Goal: Feedback & Contribution: Contribute content

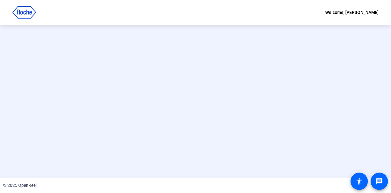
click at [176, 117] on openreel-ugc-invalid-session at bounding box center [195, 101] width 391 height 153
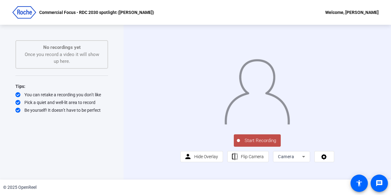
scroll to position [9, 0]
click at [302, 160] on icon at bounding box center [303, 156] width 7 height 7
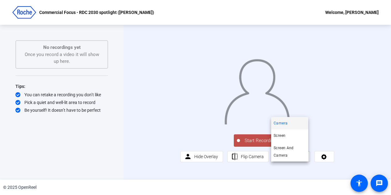
click at [302, 168] on div at bounding box center [195, 97] width 391 height 195
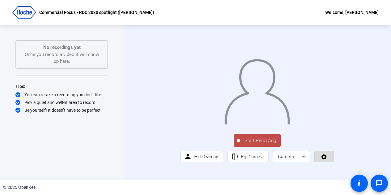
click at [323, 160] on icon at bounding box center [325, 157] width 6 height 6
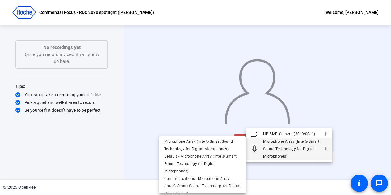
click at [81, 143] on div at bounding box center [195, 97] width 391 height 195
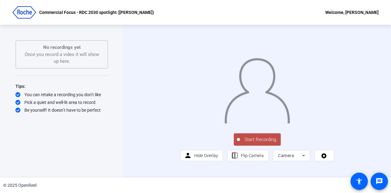
click at [257, 143] on span "Start Recording" at bounding box center [260, 139] width 41 height 7
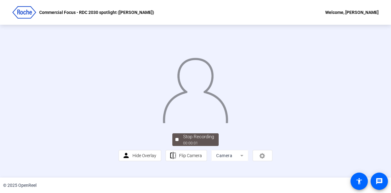
scroll to position [40, 0]
click at [179, 146] on span "Stop Recording 00:00:06" at bounding box center [199, 139] width 40 height 13
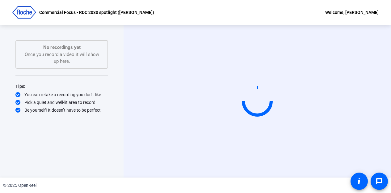
scroll to position [0, 0]
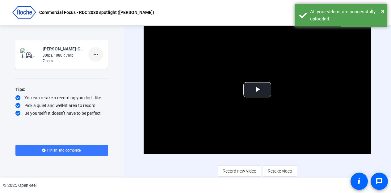
click at [96, 54] on mat-icon "more_horiz" at bounding box center [95, 54] width 7 height 7
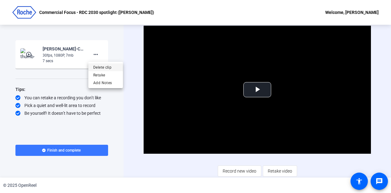
click at [111, 65] on span "Delete clip" at bounding box center [105, 67] width 25 height 7
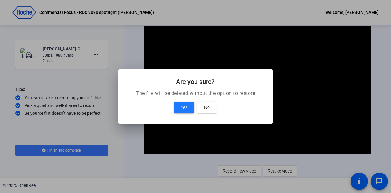
click at [178, 106] on span at bounding box center [184, 107] width 20 height 15
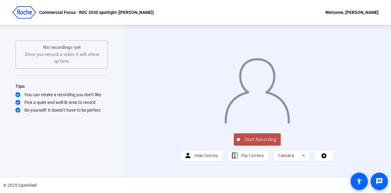
click at [253, 143] on span "Start Recording" at bounding box center [260, 139] width 41 height 7
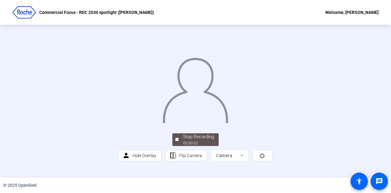
scroll to position [40, 0]
click at [179, 146] on span "Stop Recording 00:00:06" at bounding box center [199, 139] width 40 height 13
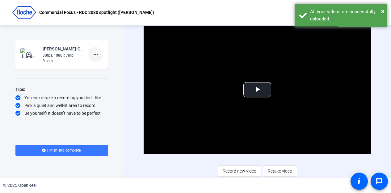
click at [97, 53] on mat-icon "more_horiz" at bounding box center [95, 54] width 7 height 7
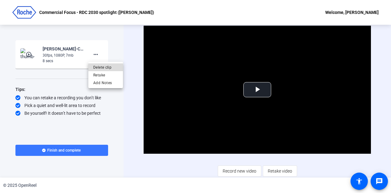
click at [111, 66] on span "Delete clip" at bounding box center [105, 67] width 25 height 7
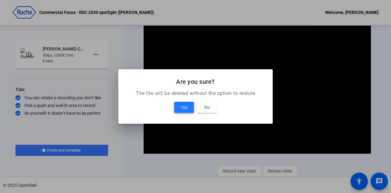
click at [184, 104] on span "Yes" at bounding box center [184, 107] width 7 height 7
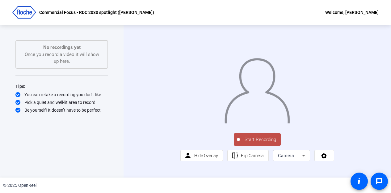
click at [260, 143] on span "Start Recording" at bounding box center [260, 139] width 41 height 7
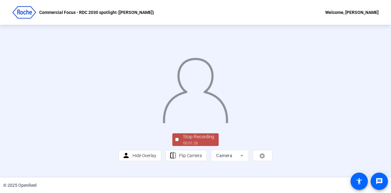
scroll to position [40, 0]
click at [193, 140] on div "Stop Recording" at bounding box center [198, 136] width 31 height 7
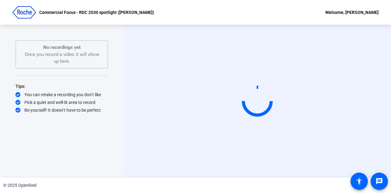
scroll to position [0, 0]
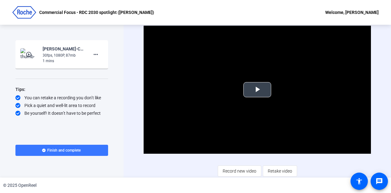
click at [258, 90] on span "Video Player" at bounding box center [258, 90] width 0 height 0
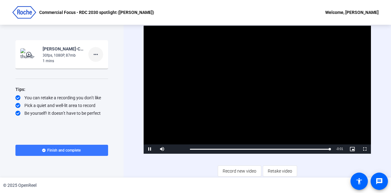
click at [96, 55] on mat-icon "more_horiz" at bounding box center [95, 54] width 7 height 7
click at [104, 67] on span "Delete clip" at bounding box center [105, 67] width 25 height 7
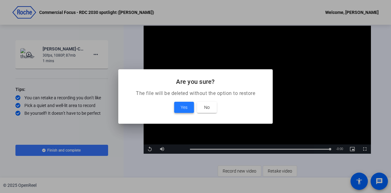
click at [185, 106] on span "Yes" at bounding box center [184, 107] width 7 height 7
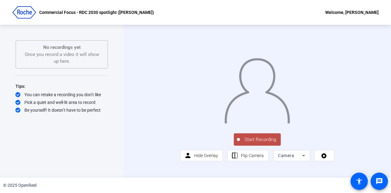
click at [256, 143] on span "Start Recording" at bounding box center [260, 139] width 41 height 7
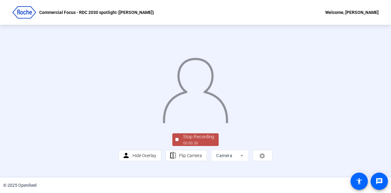
scroll to position [40, 0]
click at [186, 140] on div "Stop Recording" at bounding box center [198, 136] width 31 height 7
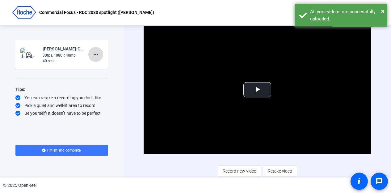
click at [98, 53] on mat-icon "more_horiz" at bounding box center [95, 54] width 7 height 7
click at [108, 68] on span "Delete clip" at bounding box center [105, 67] width 25 height 7
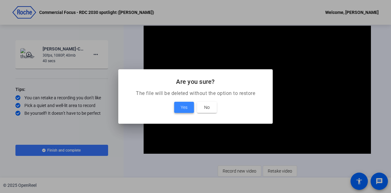
click at [181, 104] on span "Yes" at bounding box center [184, 107] width 7 height 7
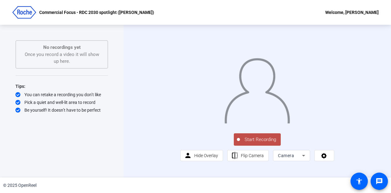
click at [251, 143] on span "Start Recording" at bounding box center [260, 139] width 41 height 7
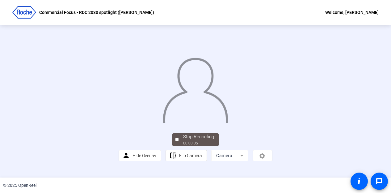
scroll to position [40, 0]
click at [194, 146] on div "00:00:06" at bounding box center [198, 143] width 31 height 6
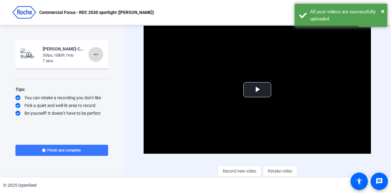
click at [96, 53] on mat-icon "more_horiz" at bounding box center [95, 54] width 7 height 7
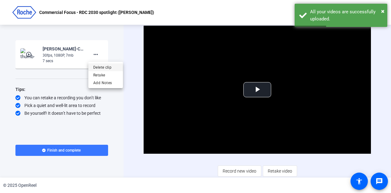
click at [105, 65] on span "Delete clip" at bounding box center [105, 67] width 25 height 7
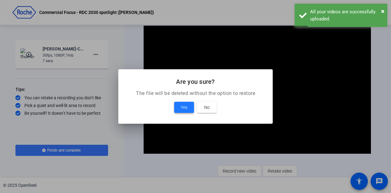
click at [181, 106] on span "Yes" at bounding box center [184, 107] width 7 height 7
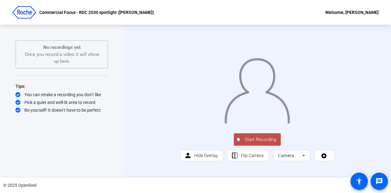
click at [254, 143] on span "Start Recording" at bounding box center [260, 139] width 41 height 7
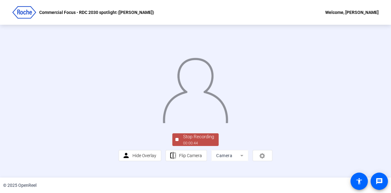
scroll to position [40, 0]
click at [189, 140] on div "Stop Recording" at bounding box center [198, 136] width 31 height 7
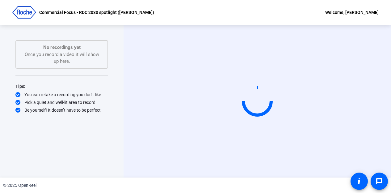
scroll to position [0, 0]
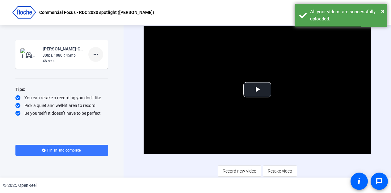
click at [97, 55] on mat-icon "more_horiz" at bounding box center [95, 54] width 7 height 7
click at [110, 65] on span "Delete clip" at bounding box center [105, 67] width 25 height 7
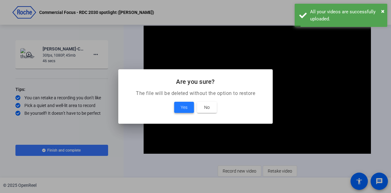
click at [184, 104] on span "Yes" at bounding box center [184, 107] width 7 height 7
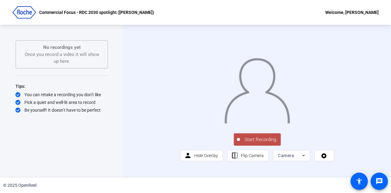
click at [255, 143] on span "Start Recording" at bounding box center [260, 139] width 41 height 7
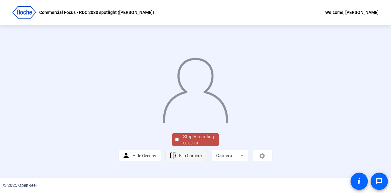
scroll to position [40, 0]
click at [189, 140] on div "Stop Recording" at bounding box center [198, 136] width 31 height 7
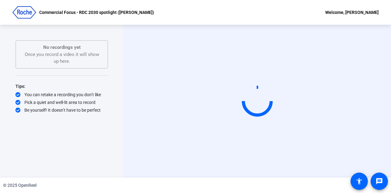
scroll to position [0, 0]
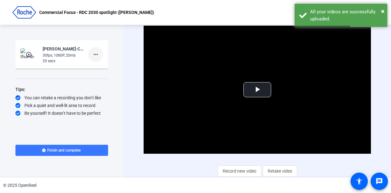
click at [96, 54] on mat-icon "more_horiz" at bounding box center [95, 54] width 7 height 7
click at [110, 64] on span "Delete clip" at bounding box center [105, 67] width 25 height 7
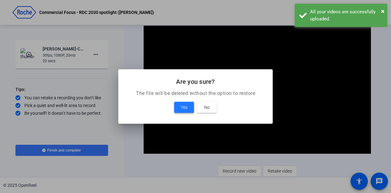
click at [179, 106] on span at bounding box center [184, 107] width 20 height 15
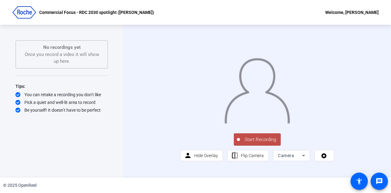
click at [252, 143] on span "Start Recording" at bounding box center [260, 139] width 41 height 7
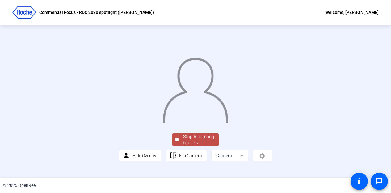
scroll to position [40, 0]
click at [196, 140] on div "Stop Recording" at bounding box center [198, 136] width 31 height 7
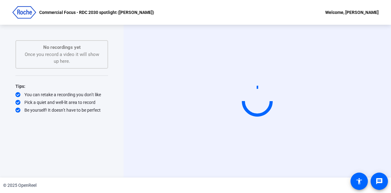
scroll to position [0, 0]
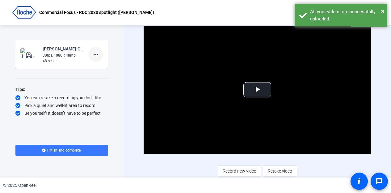
click at [93, 53] on mat-icon "more_horiz" at bounding box center [95, 54] width 7 height 7
click at [107, 67] on span "Delete clip" at bounding box center [105, 67] width 25 height 7
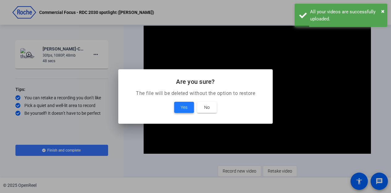
click at [181, 108] on span "Yes" at bounding box center [184, 107] width 7 height 7
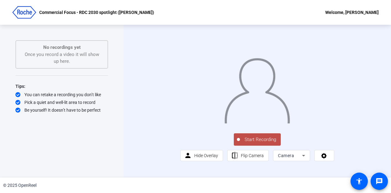
click at [253, 143] on span "Start Recording" at bounding box center [260, 139] width 41 height 7
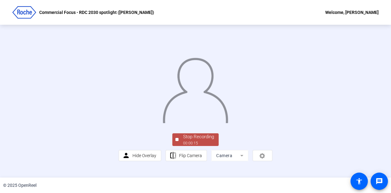
scroll to position [40, 0]
click at [198, 140] on div "Stop Recording" at bounding box center [198, 136] width 31 height 7
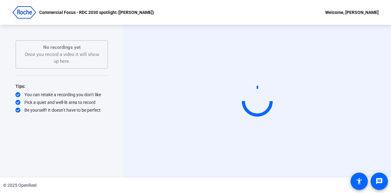
scroll to position [0, 0]
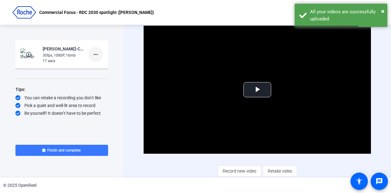
click at [96, 53] on mat-icon "more_horiz" at bounding box center [95, 54] width 7 height 7
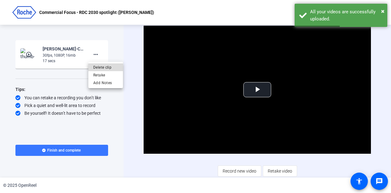
click at [109, 65] on span "Delete clip" at bounding box center [105, 67] width 25 height 7
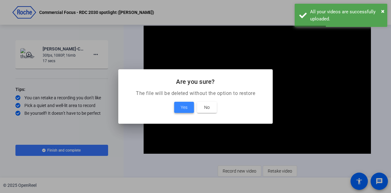
click at [177, 105] on span at bounding box center [184, 107] width 20 height 15
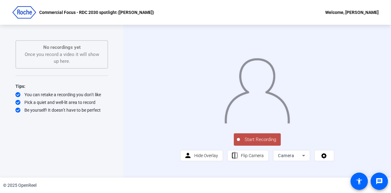
click at [249, 143] on span "Start Recording" at bounding box center [260, 139] width 41 height 7
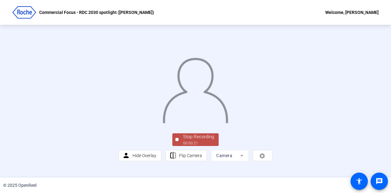
scroll to position [31, 0]
click at [192, 140] on div "Stop Recording" at bounding box center [198, 136] width 31 height 7
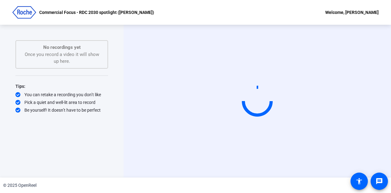
scroll to position [0, 0]
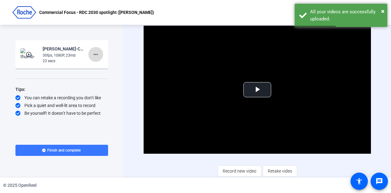
click at [97, 56] on mat-icon "more_horiz" at bounding box center [95, 54] width 7 height 7
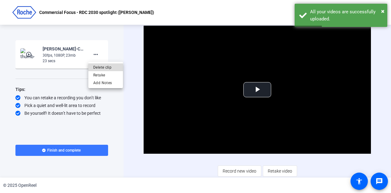
click at [105, 69] on span "Delete clip" at bounding box center [105, 67] width 25 height 7
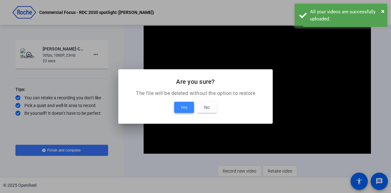
click at [186, 108] on span "Yes" at bounding box center [184, 107] width 7 height 7
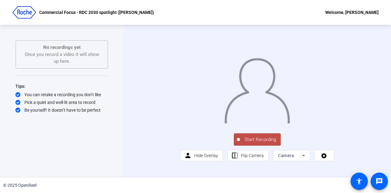
click at [253, 143] on span "Start Recording" at bounding box center [260, 139] width 41 height 7
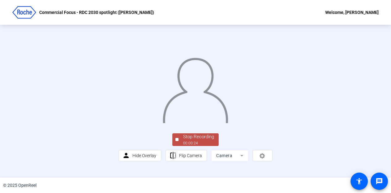
scroll to position [40, 0]
click at [194, 140] on div "Stop Recording" at bounding box center [198, 136] width 31 height 7
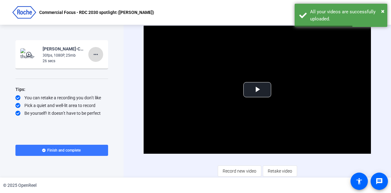
click at [96, 54] on mat-icon "more_horiz" at bounding box center [95, 54] width 7 height 7
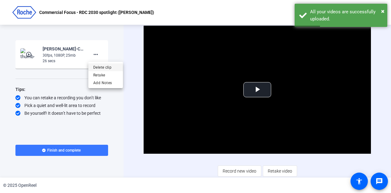
click at [101, 66] on span "Delete clip" at bounding box center [105, 67] width 25 height 7
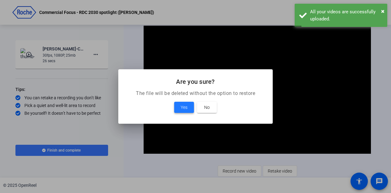
click at [181, 106] on span "Yes" at bounding box center [184, 107] width 7 height 7
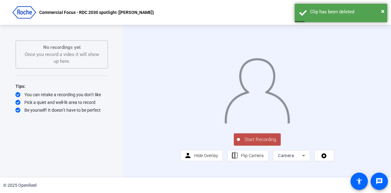
click at [254, 143] on span "Start Recording" at bounding box center [260, 139] width 41 height 7
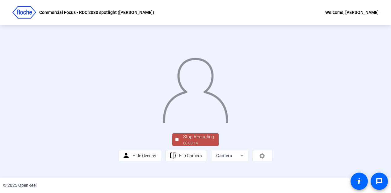
scroll to position [40, 0]
click at [202, 140] on div "Stop Recording" at bounding box center [198, 136] width 31 height 7
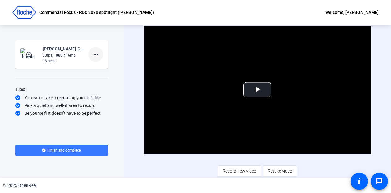
click at [95, 55] on mat-icon "more_horiz" at bounding box center [95, 54] width 7 height 7
click at [107, 65] on span "Delete clip" at bounding box center [105, 67] width 25 height 7
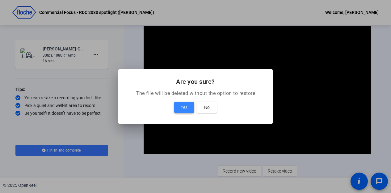
click at [184, 109] on span "Yes" at bounding box center [184, 107] width 7 height 7
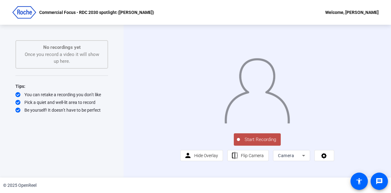
click at [255, 143] on span "Start Recording" at bounding box center [260, 139] width 41 height 7
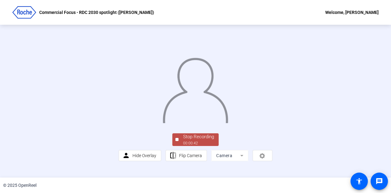
scroll to position [40, 0]
click at [196, 140] on div "Stop Recording" at bounding box center [198, 136] width 31 height 7
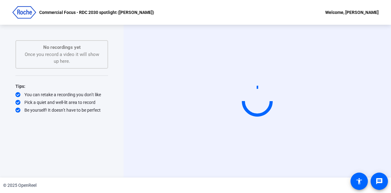
scroll to position [0, 0]
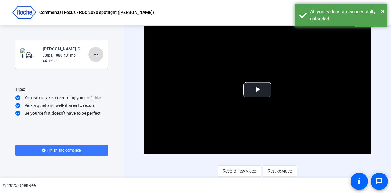
click at [99, 54] on mat-icon "more_horiz" at bounding box center [95, 54] width 7 height 7
click at [103, 66] on span "Delete clip" at bounding box center [105, 67] width 25 height 7
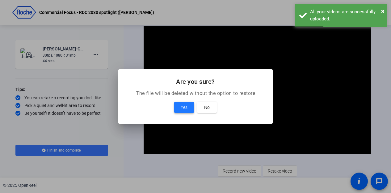
click at [187, 107] on span "Yes" at bounding box center [184, 107] width 7 height 7
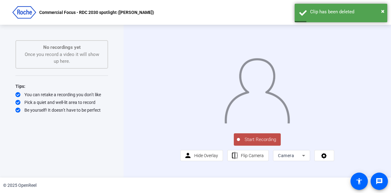
click at [263, 143] on span "Start Recording" at bounding box center [260, 139] width 41 height 7
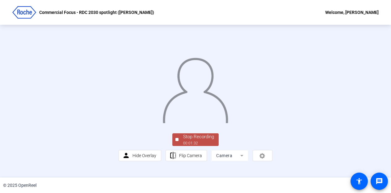
scroll to position [40, 0]
click at [200, 140] on div "Stop Recording" at bounding box center [198, 136] width 31 height 7
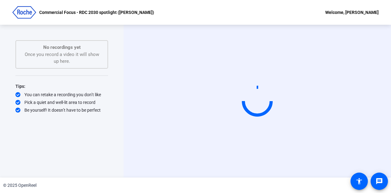
scroll to position [0, 0]
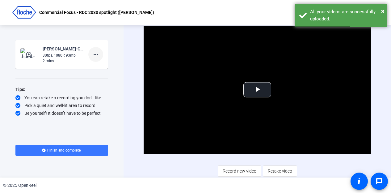
click at [98, 53] on mat-icon "more_horiz" at bounding box center [95, 54] width 7 height 7
click at [103, 62] on div "Delete clip Retake Add Notes" at bounding box center [105, 75] width 35 height 26
click at [104, 64] on mat-card-content "play_circle_outline Brad Joiner-Commercial Focus - RDC 2030 spotlight -B-Commer…" at bounding box center [61, 54] width 93 height 28
click at [96, 55] on mat-icon "more_horiz" at bounding box center [95, 54] width 7 height 7
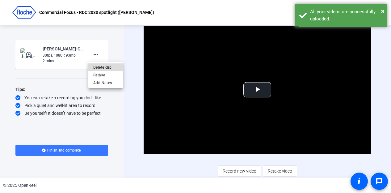
click at [102, 67] on span "Delete clip" at bounding box center [105, 67] width 25 height 7
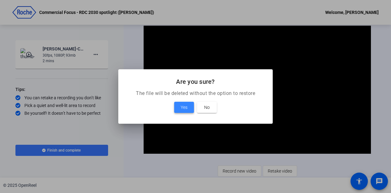
click at [188, 107] on span at bounding box center [184, 107] width 20 height 15
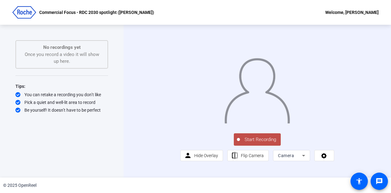
click at [255, 143] on span "Start Recording" at bounding box center [260, 139] width 41 height 7
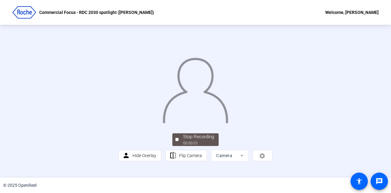
scroll to position [40, 0]
click at [193, 146] on div "00:00:06" at bounding box center [198, 143] width 31 height 6
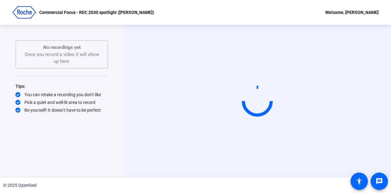
scroll to position [0, 0]
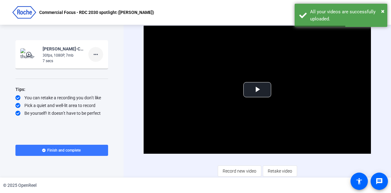
click at [96, 56] on mat-icon "more_horiz" at bounding box center [95, 54] width 7 height 7
click at [99, 67] on span "Delete clip" at bounding box center [105, 67] width 25 height 7
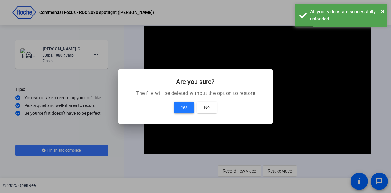
click at [185, 105] on span "Yes" at bounding box center [184, 107] width 7 height 7
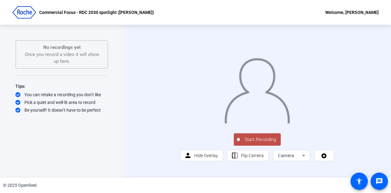
click at [257, 146] on button "Start Recording" at bounding box center [257, 139] width 47 height 12
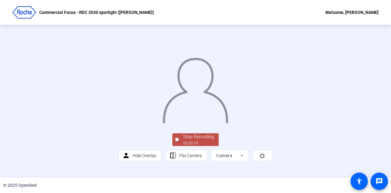
scroll to position [40, 0]
click at [190, 140] on div "Stop Recording" at bounding box center [198, 136] width 31 height 7
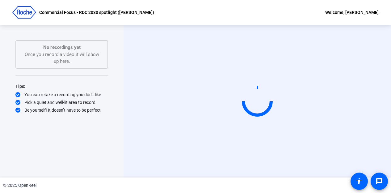
scroll to position [0, 0]
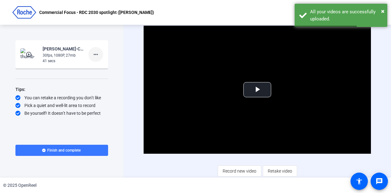
click at [98, 55] on mat-icon "more_horiz" at bounding box center [95, 54] width 7 height 7
click at [104, 66] on span "Delete clip" at bounding box center [105, 67] width 25 height 7
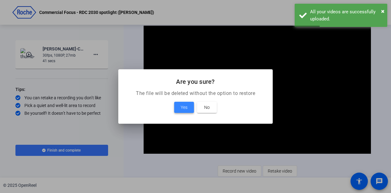
click at [187, 108] on span "Yes" at bounding box center [184, 107] width 7 height 7
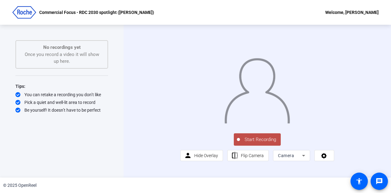
click at [250, 143] on span "Start Recording" at bounding box center [260, 139] width 41 height 7
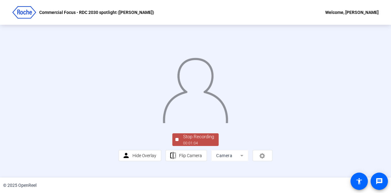
scroll to position [40, 0]
click at [200, 140] on div "Stop Recording" at bounding box center [198, 136] width 31 height 7
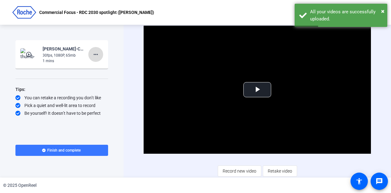
click at [95, 53] on mat-icon "more_horiz" at bounding box center [95, 54] width 7 height 7
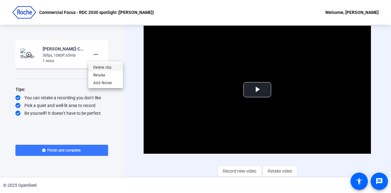
click at [107, 66] on span "Delete clip" at bounding box center [105, 67] width 25 height 7
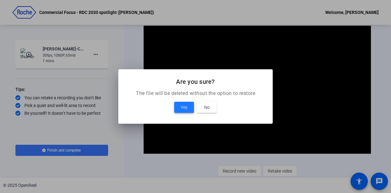
click at [185, 108] on span "Yes" at bounding box center [184, 107] width 7 height 7
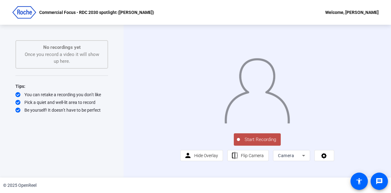
click at [257, 143] on span "Start Recording" at bounding box center [260, 139] width 41 height 7
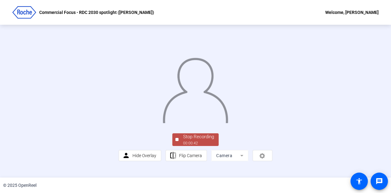
scroll to position [40, 0]
click at [184, 146] on div "00:00:46" at bounding box center [198, 143] width 31 height 6
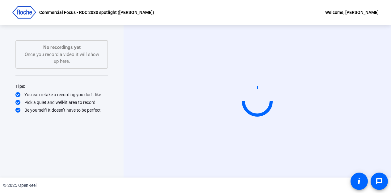
scroll to position [0, 0]
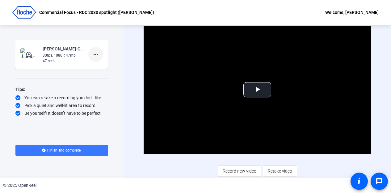
click at [98, 54] on mat-icon "more_horiz" at bounding box center [95, 54] width 7 height 7
click at [99, 64] on span "Delete clip" at bounding box center [105, 67] width 25 height 7
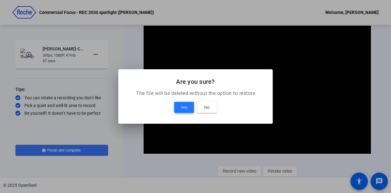
click at [187, 106] on span "Yes" at bounding box center [184, 107] width 7 height 7
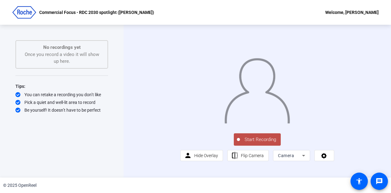
click at [256, 143] on span "Start Recording" at bounding box center [260, 139] width 41 height 7
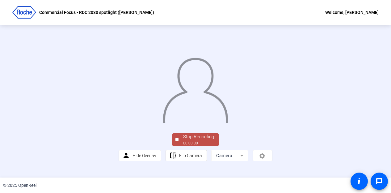
scroll to position [40, 0]
click at [201, 140] on div "Stop Recording" at bounding box center [198, 136] width 31 height 7
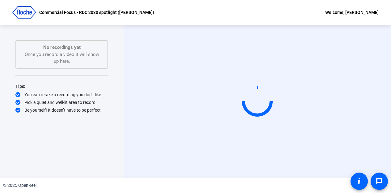
scroll to position [0, 0]
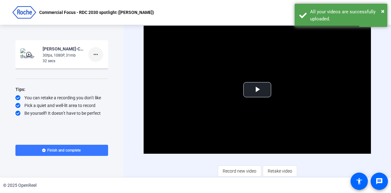
click at [96, 54] on mat-icon "more_horiz" at bounding box center [95, 54] width 7 height 7
click at [102, 66] on span "Delete clip" at bounding box center [105, 67] width 25 height 7
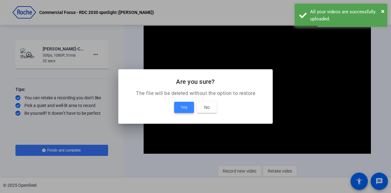
click at [182, 107] on span "Yes" at bounding box center [184, 107] width 7 height 7
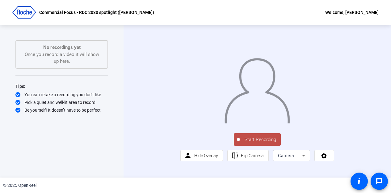
click at [255, 143] on span "Start Recording" at bounding box center [260, 139] width 41 height 7
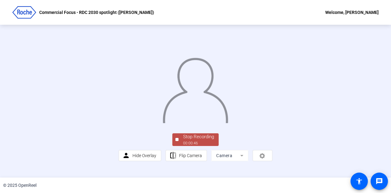
scroll to position [40, 0]
click at [195, 146] on div "00:00:47" at bounding box center [198, 143] width 31 height 6
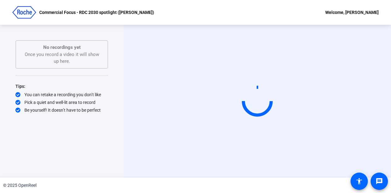
scroll to position [0, 0]
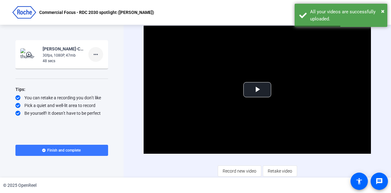
click at [92, 53] on mat-icon "more_horiz" at bounding box center [95, 54] width 7 height 7
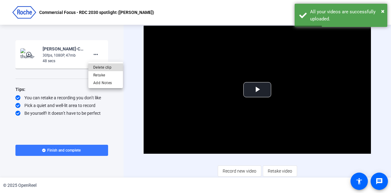
click at [101, 68] on span "Delete clip" at bounding box center [105, 67] width 25 height 7
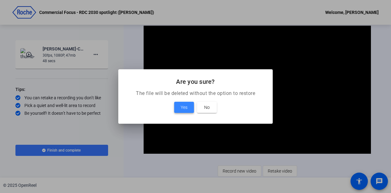
click at [176, 106] on span at bounding box center [184, 107] width 20 height 15
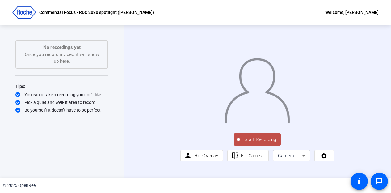
click at [257, 143] on span "Start Recording" at bounding box center [260, 139] width 41 height 7
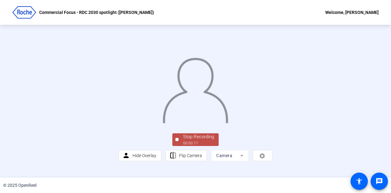
scroll to position [40, 0]
click at [193, 146] on span "Stop Recording 00:00:18" at bounding box center [199, 139] width 40 height 13
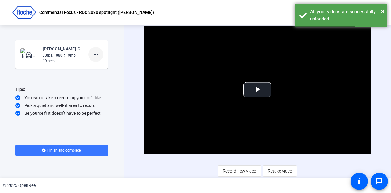
click at [94, 56] on mat-icon "more_horiz" at bounding box center [95, 54] width 7 height 7
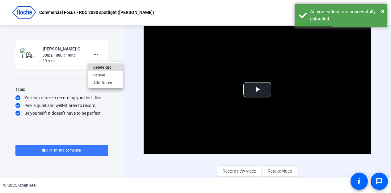
click at [110, 66] on span "Delete clip" at bounding box center [105, 67] width 25 height 7
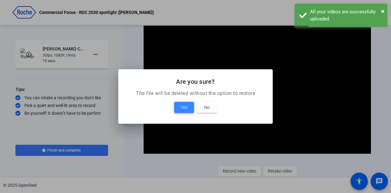
click at [189, 104] on span at bounding box center [184, 107] width 20 height 15
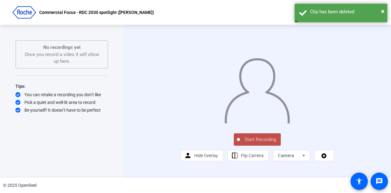
click at [253, 143] on span "Start Recording" at bounding box center [260, 139] width 41 height 7
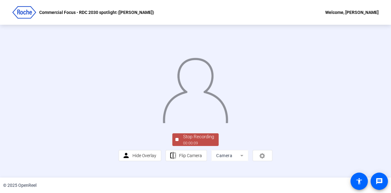
scroll to position [40, 0]
click at [197, 140] on div "Stop Recording" at bounding box center [198, 136] width 31 height 7
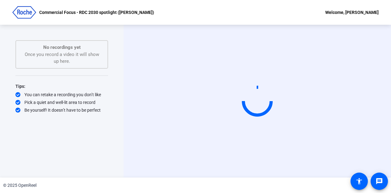
scroll to position [0, 0]
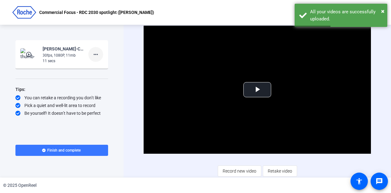
click at [97, 52] on mat-icon "more_horiz" at bounding box center [95, 54] width 7 height 7
click at [104, 64] on span "Delete clip" at bounding box center [105, 67] width 25 height 7
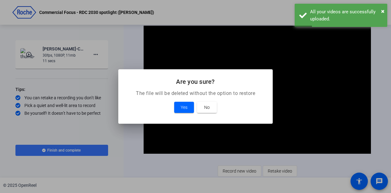
click at [104, 64] on div at bounding box center [195, 96] width 391 height 193
click at [185, 104] on button "Yes" at bounding box center [184, 107] width 20 height 11
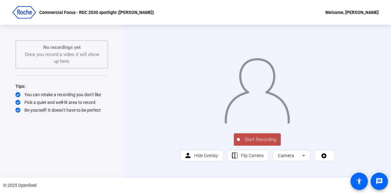
click at [255, 143] on span "Start Recording" at bounding box center [260, 139] width 41 height 7
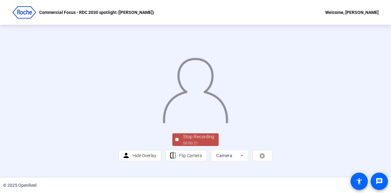
scroll to position [40, 0]
click at [196, 140] on div "Stop Recording" at bounding box center [198, 136] width 31 height 7
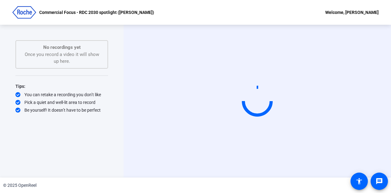
scroll to position [0, 0]
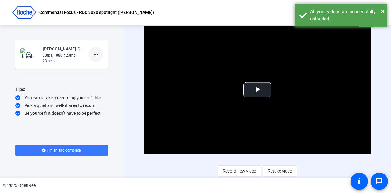
click at [99, 53] on mat-icon "more_horiz" at bounding box center [95, 54] width 7 height 7
click at [104, 65] on span "Delete clip" at bounding box center [105, 67] width 25 height 7
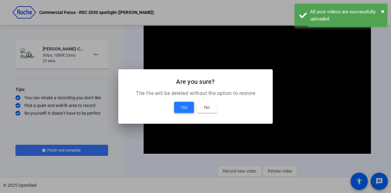
click at [184, 106] on span "Yes" at bounding box center [184, 107] width 7 height 7
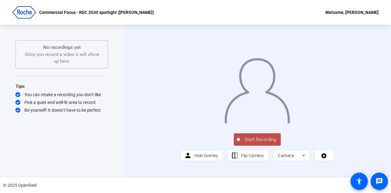
click at [254, 143] on span "Start Recording" at bounding box center [260, 139] width 41 height 7
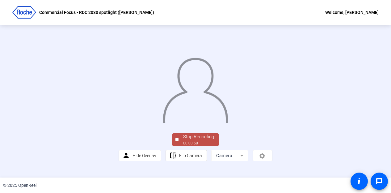
scroll to position [40, 0]
click at [191, 140] on div "Stop Recording" at bounding box center [198, 136] width 31 height 7
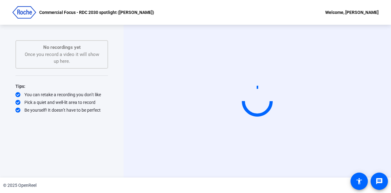
scroll to position [0, 0]
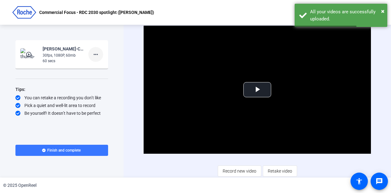
click at [97, 55] on mat-icon "more_horiz" at bounding box center [95, 54] width 7 height 7
click at [104, 65] on span "Delete clip" at bounding box center [105, 67] width 25 height 7
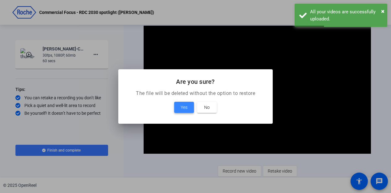
click at [184, 106] on span "Yes" at bounding box center [184, 107] width 7 height 7
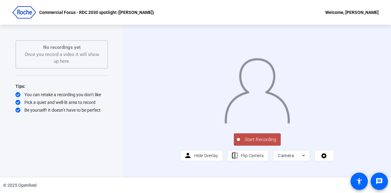
click at [256, 146] on button "Start Recording" at bounding box center [257, 139] width 47 height 12
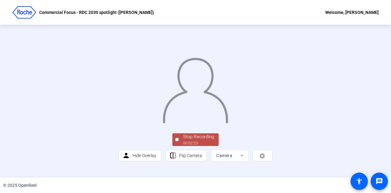
scroll to position [40, 0]
click at [197, 140] on div "Stop Recording" at bounding box center [198, 136] width 31 height 7
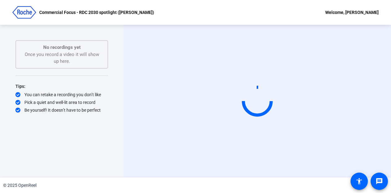
scroll to position [0, 0]
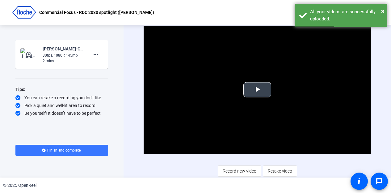
click at [258, 90] on span "Video Player" at bounding box center [258, 90] width 0 height 0
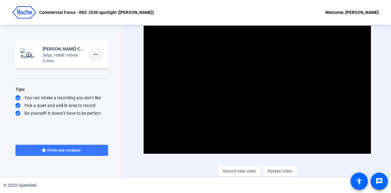
click at [96, 53] on mat-icon "more_horiz" at bounding box center [95, 54] width 7 height 7
click at [104, 65] on span "Delete clip" at bounding box center [105, 67] width 25 height 7
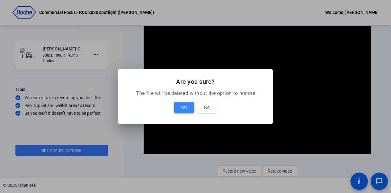
click at [185, 109] on span "Yes" at bounding box center [184, 107] width 7 height 7
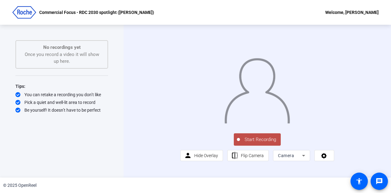
click at [261, 143] on span "Start Recording" at bounding box center [260, 139] width 41 height 7
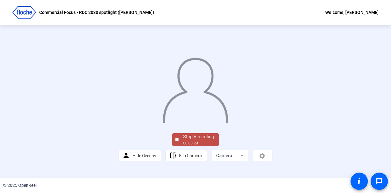
scroll to position [40, 0]
click at [189, 140] on div "Stop Recording" at bounding box center [198, 136] width 31 height 7
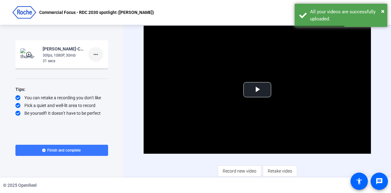
click at [94, 53] on mat-icon "more_horiz" at bounding box center [95, 54] width 7 height 7
click at [98, 66] on span "Delete clip" at bounding box center [105, 67] width 25 height 7
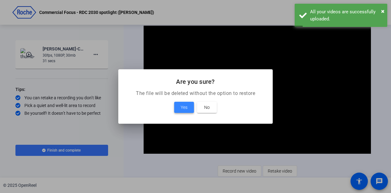
click at [186, 103] on span at bounding box center [184, 107] width 20 height 15
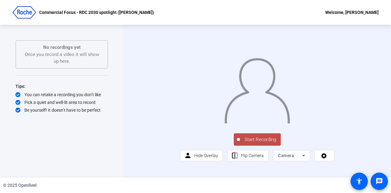
click at [255, 143] on span "Start Recording" at bounding box center [260, 139] width 41 height 7
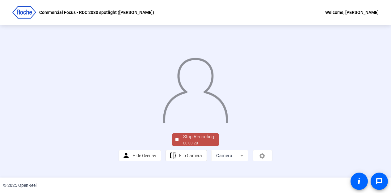
scroll to position [31, 0]
click at [201, 146] on div "00:00:28" at bounding box center [198, 143] width 31 height 6
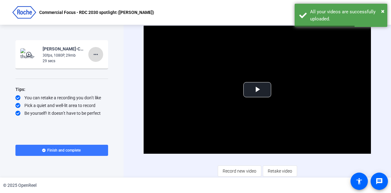
click at [95, 52] on mat-icon "more_horiz" at bounding box center [95, 54] width 7 height 7
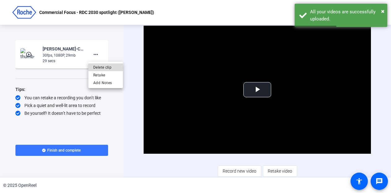
click at [98, 64] on span "Delete clip" at bounding box center [105, 67] width 25 height 7
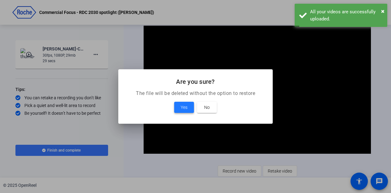
click at [182, 110] on span "Yes" at bounding box center [184, 107] width 7 height 7
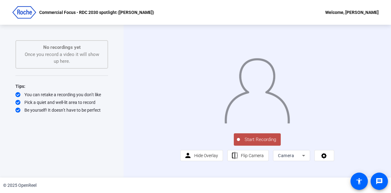
click at [252, 143] on span "Start Recording" at bounding box center [260, 139] width 41 height 7
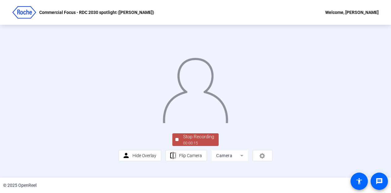
scroll to position [40, 0]
click at [187, 140] on div "Stop Recording" at bounding box center [198, 136] width 31 height 7
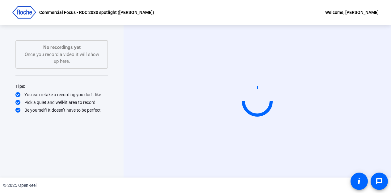
scroll to position [0, 0]
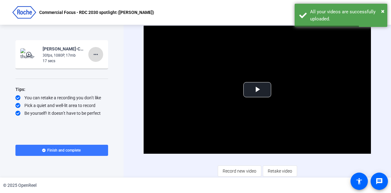
click at [95, 57] on mat-icon "more_horiz" at bounding box center [95, 54] width 7 height 7
click at [100, 67] on span "Delete clip" at bounding box center [105, 67] width 25 height 7
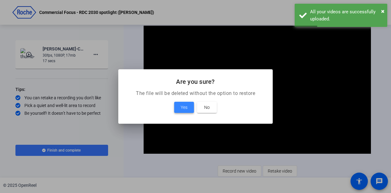
click at [181, 106] on button "Yes" at bounding box center [184, 107] width 20 height 11
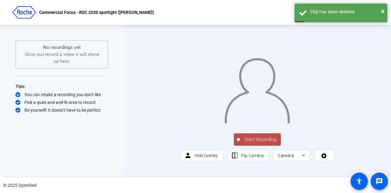
click at [255, 143] on span "Start Recording" at bounding box center [260, 139] width 41 height 7
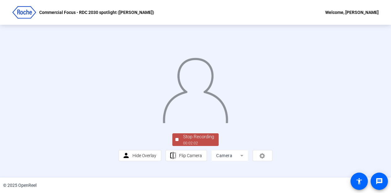
scroll to position [40, 0]
drag, startPoint x: 184, startPoint y: 148, endPoint x: 181, endPoint y: 146, distance: 4.0
click at [183, 140] on div "Stop Recording" at bounding box center [198, 136] width 31 height 7
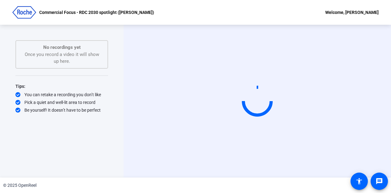
scroll to position [0, 0]
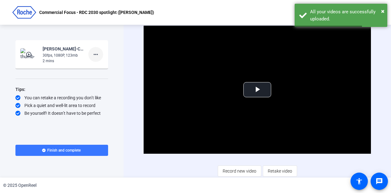
click at [94, 54] on mat-icon "more_horiz" at bounding box center [95, 54] width 7 height 7
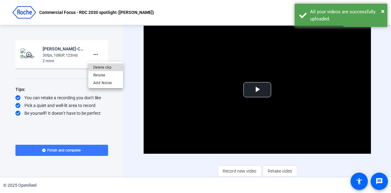
click at [99, 64] on span "Delete clip" at bounding box center [105, 67] width 25 height 7
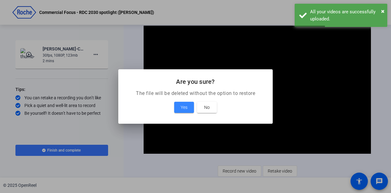
click at [184, 108] on span "Yes" at bounding box center [184, 107] width 7 height 7
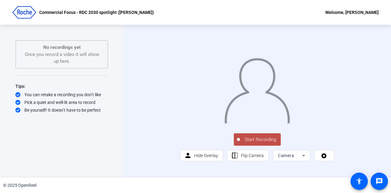
click at [259, 143] on span "Start Recording" at bounding box center [260, 139] width 41 height 7
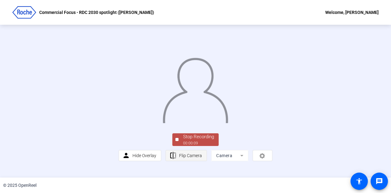
scroll to position [40, 0]
click at [186, 146] on div "00:00:09" at bounding box center [198, 143] width 31 height 6
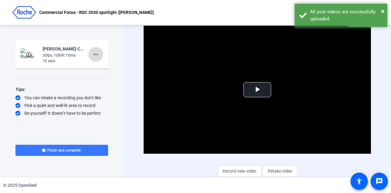
click at [95, 53] on mat-icon "more_horiz" at bounding box center [95, 54] width 7 height 7
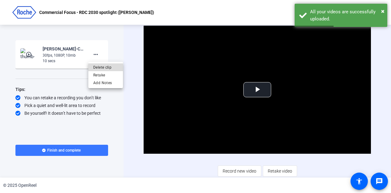
click at [108, 68] on span "Delete clip" at bounding box center [105, 67] width 25 height 7
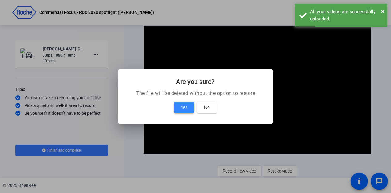
click at [184, 107] on span "Yes" at bounding box center [184, 107] width 7 height 7
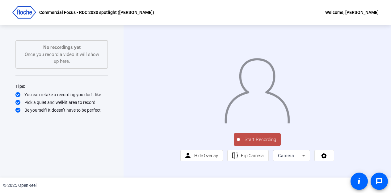
click at [254, 143] on span "Start Recording" at bounding box center [260, 139] width 41 height 7
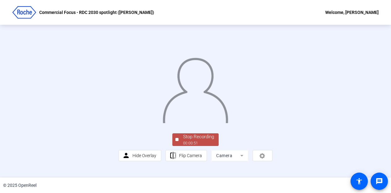
scroll to position [40, 0]
click at [191, 140] on div "Stop Recording" at bounding box center [198, 136] width 31 height 7
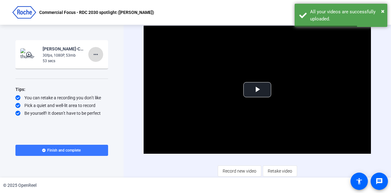
click at [99, 54] on mat-icon "more_horiz" at bounding box center [95, 54] width 7 height 7
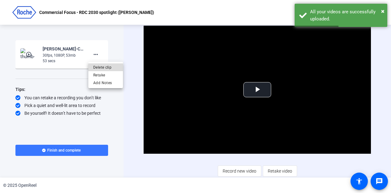
click at [101, 70] on span "Delete clip" at bounding box center [105, 67] width 25 height 7
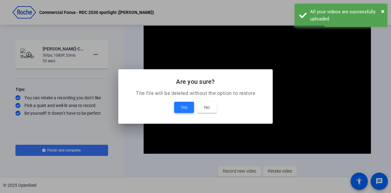
click at [185, 106] on span "Yes" at bounding box center [184, 107] width 7 height 7
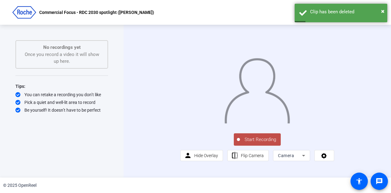
click at [252, 143] on span "Start Recording" at bounding box center [260, 139] width 41 height 7
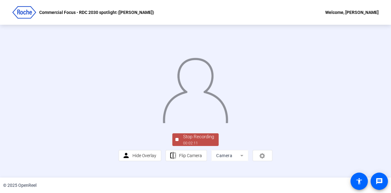
scroll to position [40, 0]
click at [200, 140] on div "Stop Recording" at bounding box center [198, 136] width 31 height 7
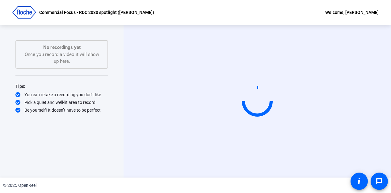
scroll to position [0, 0]
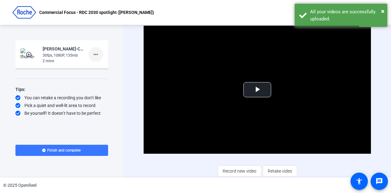
click at [95, 55] on mat-icon "more_horiz" at bounding box center [95, 54] width 7 height 7
click at [105, 67] on span "Delete clip" at bounding box center [105, 67] width 25 height 7
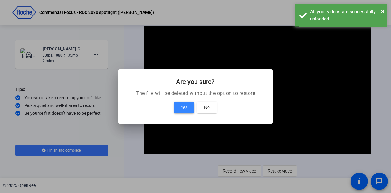
click at [184, 107] on span "Yes" at bounding box center [184, 107] width 7 height 7
